Goal: Task Accomplishment & Management: Manage account settings

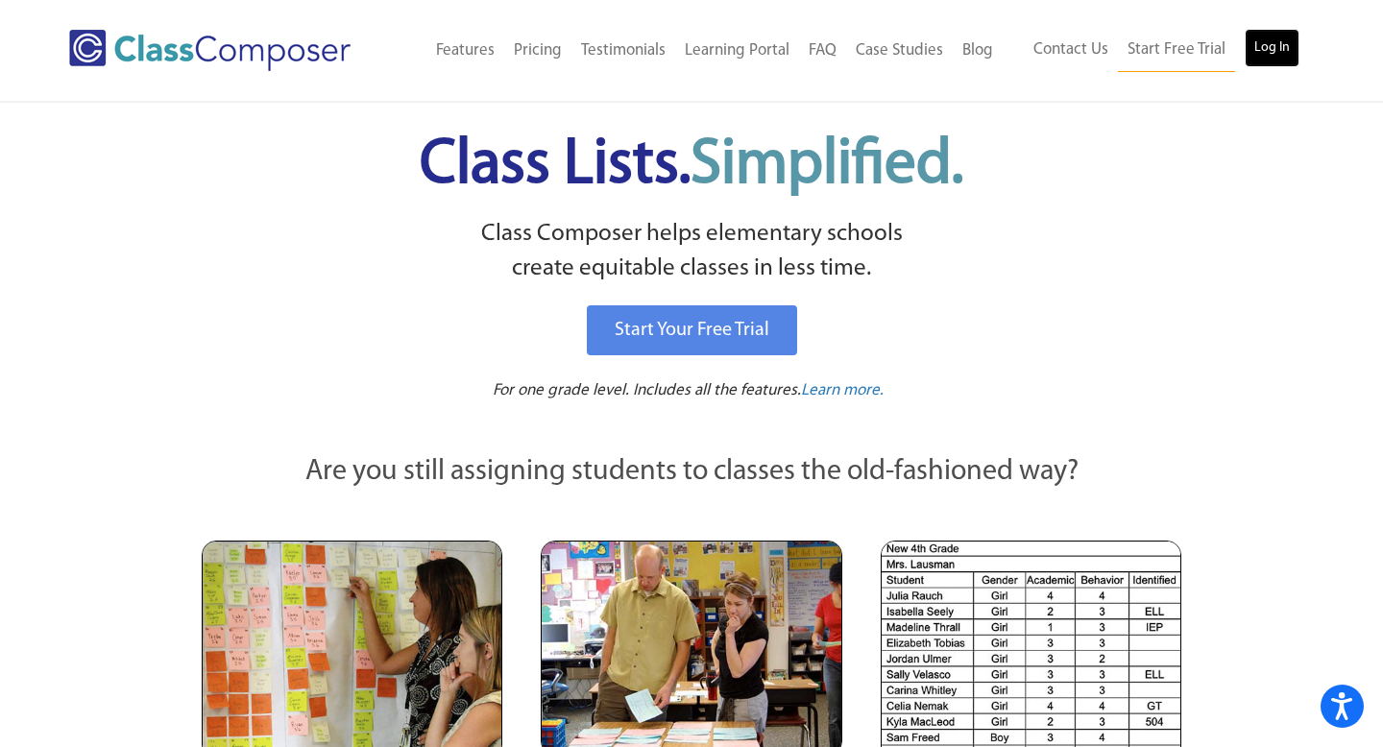
click at [1245, 60] on link "Log In" at bounding box center [1271, 48] width 55 height 38
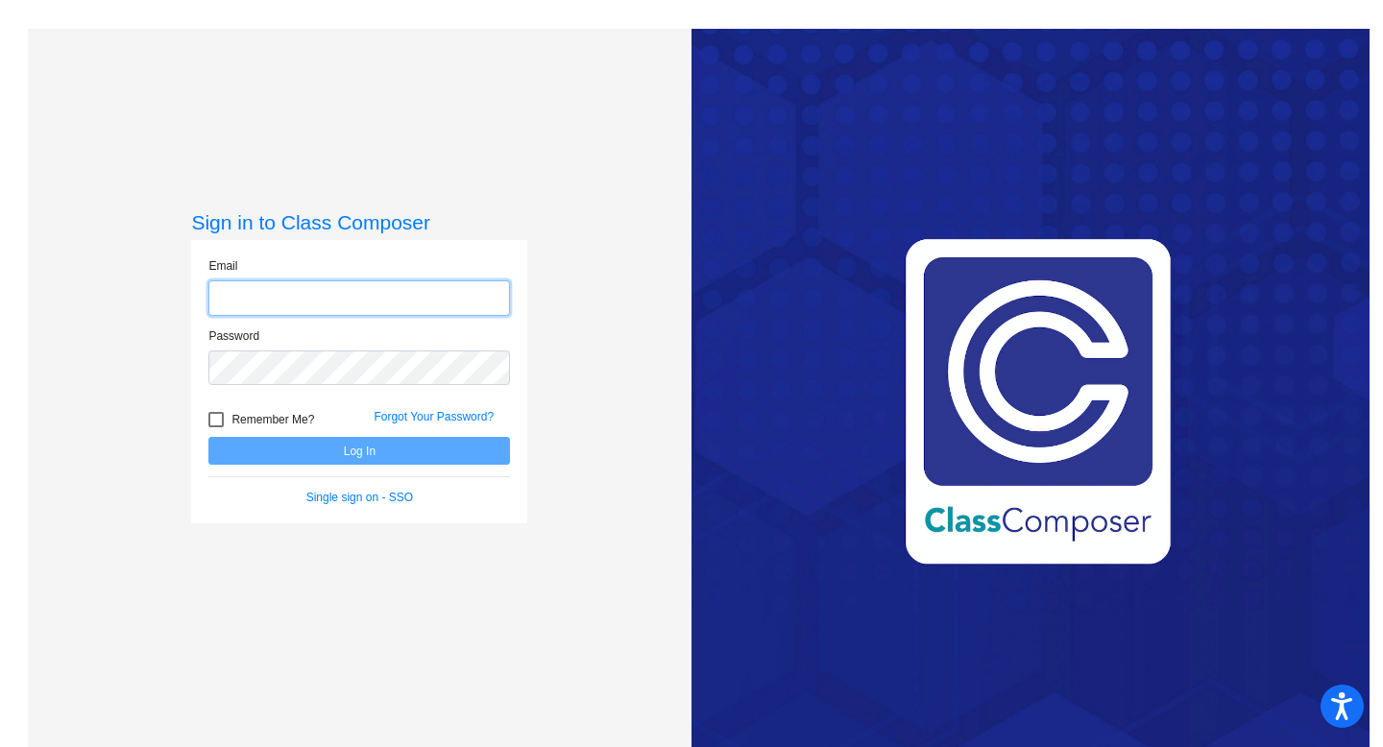
type input "[EMAIL_ADDRESS][PERSON_NAME][DOMAIN_NAME]"
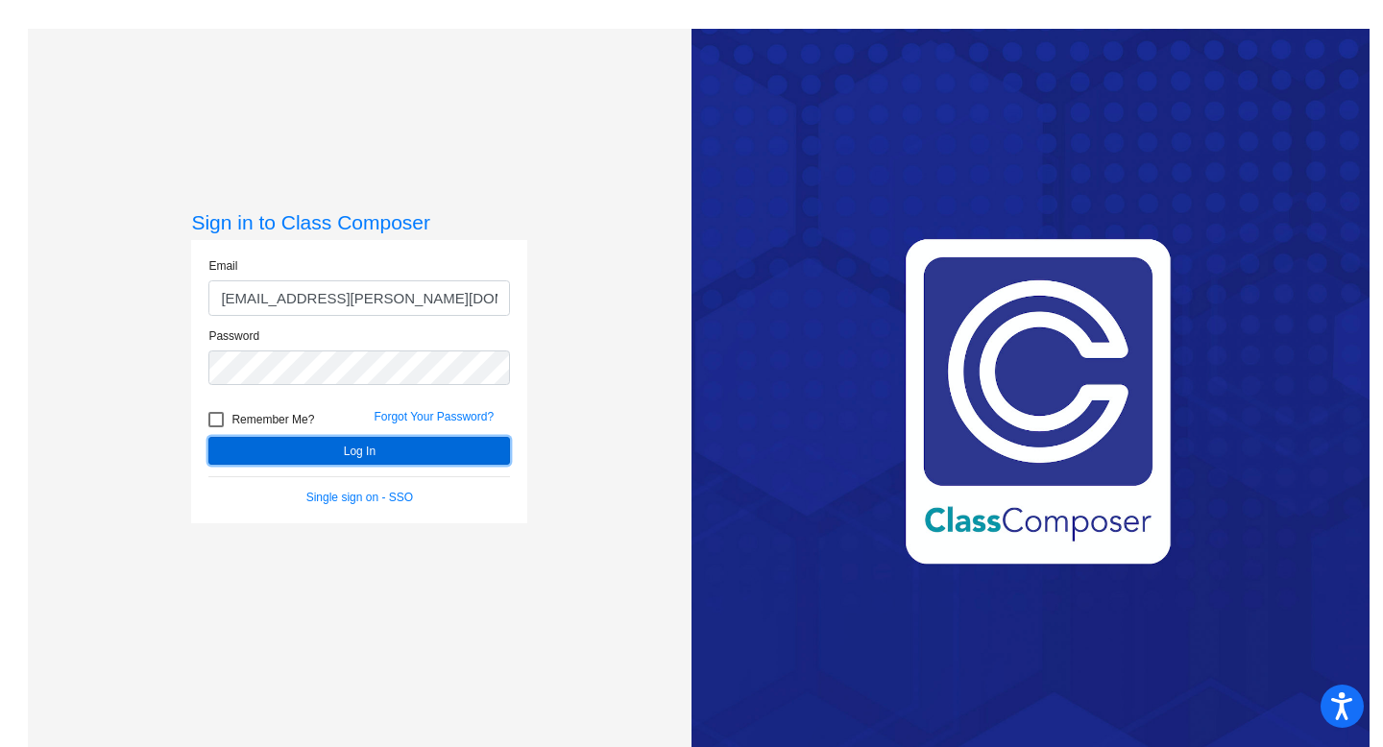
click at [368, 446] on button "Log In" at bounding box center [359, 451] width 302 height 28
